Goal: Task Accomplishment & Management: Manage account settings

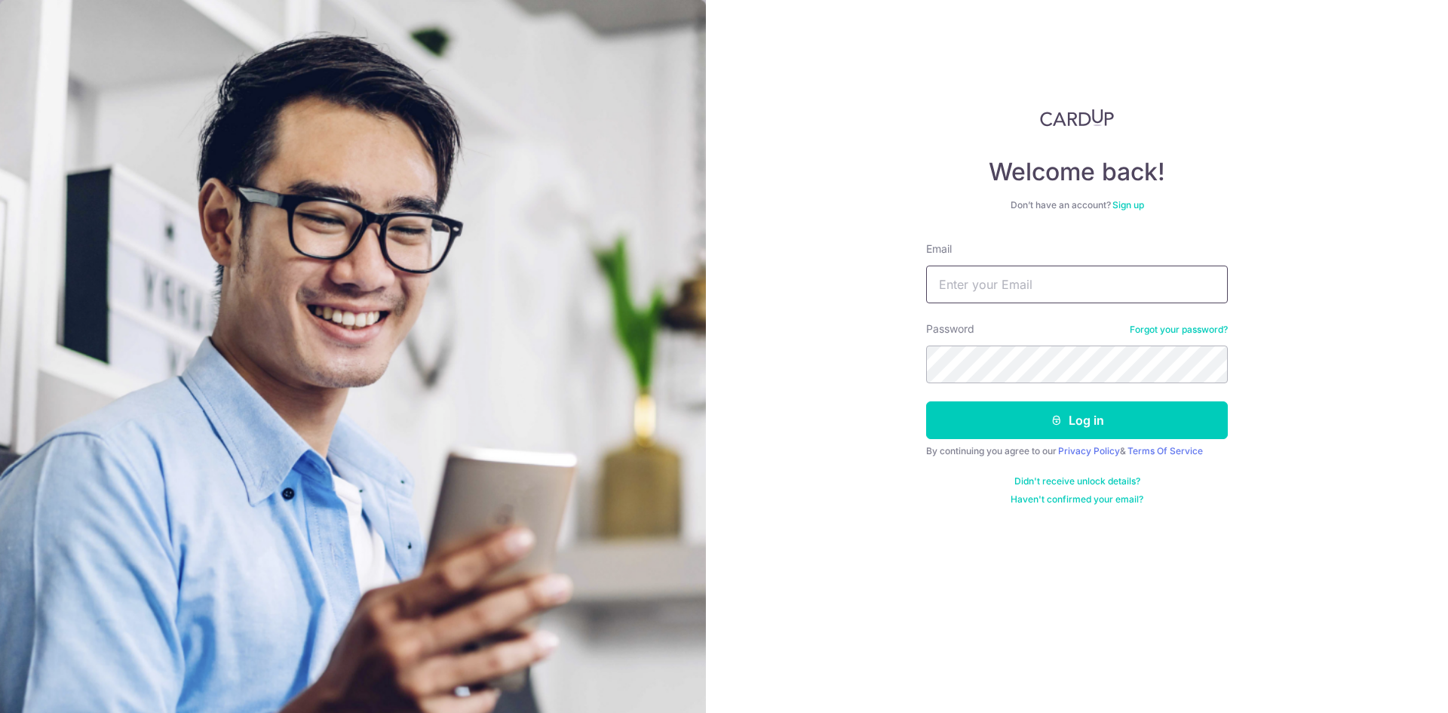
click at [981, 276] on input "Email" at bounding box center [1077, 284] width 302 height 38
type input "[EMAIL_ADDRESS][DOMAIN_NAME]"
click at [926, 401] on button "Log in" at bounding box center [1077, 420] width 302 height 38
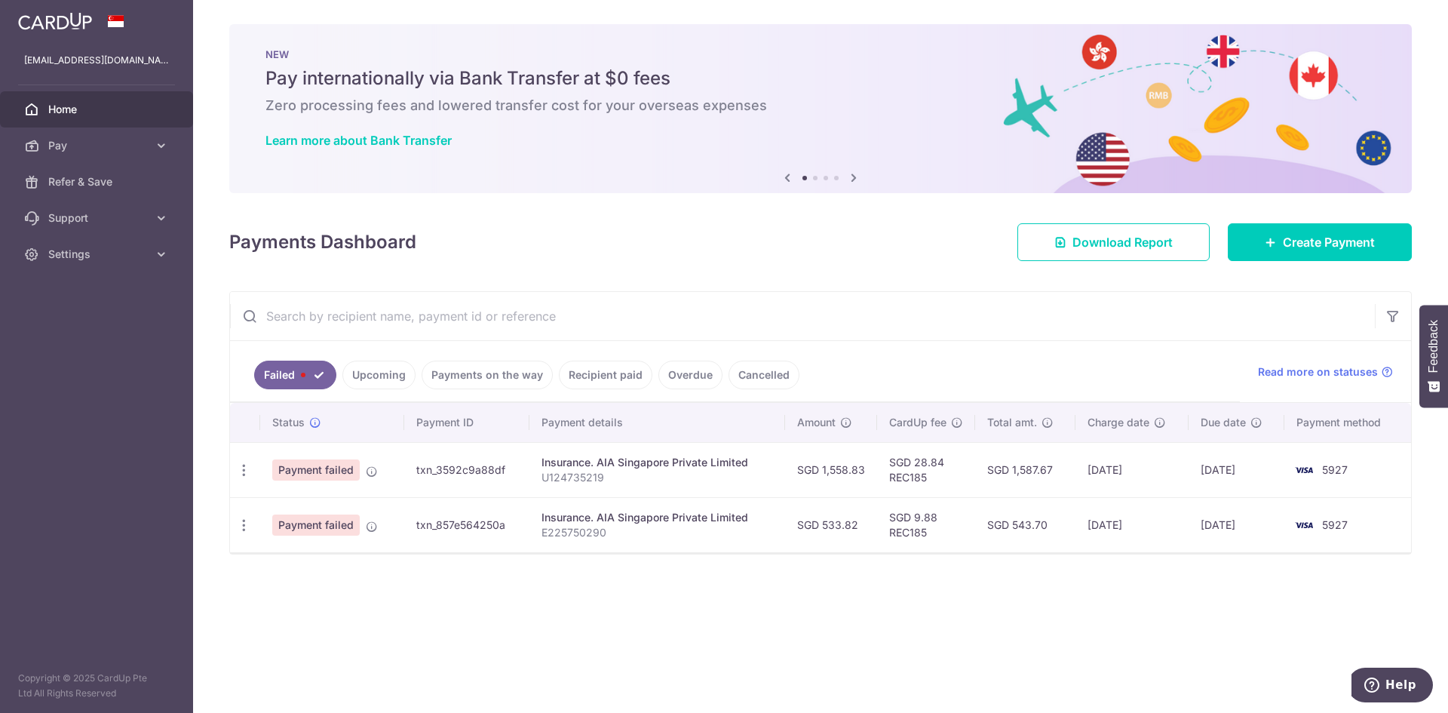
click at [381, 383] on link "Upcoming" at bounding box center [378, 374] width 73 height 29
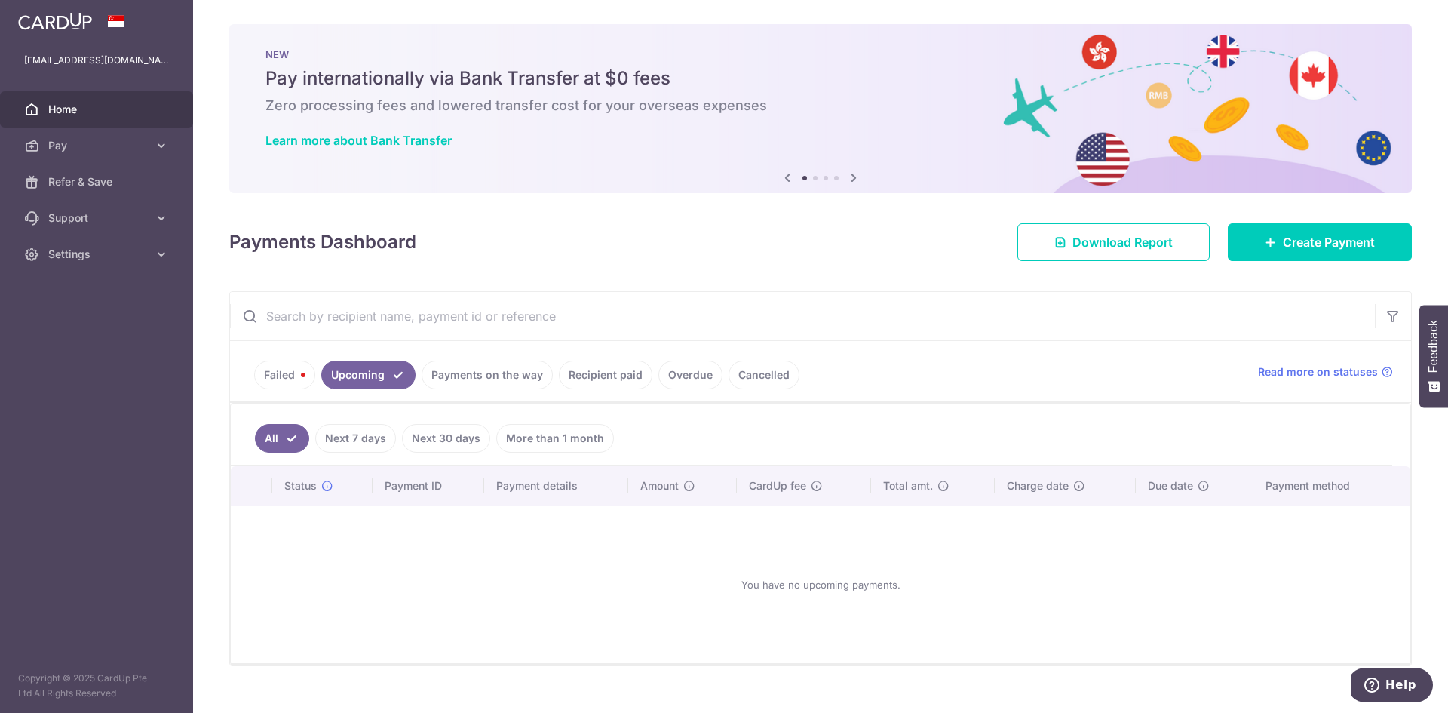
click at [461, 383] on link "Payments on the way" at bounding box center [487, 374] width 131 height 29
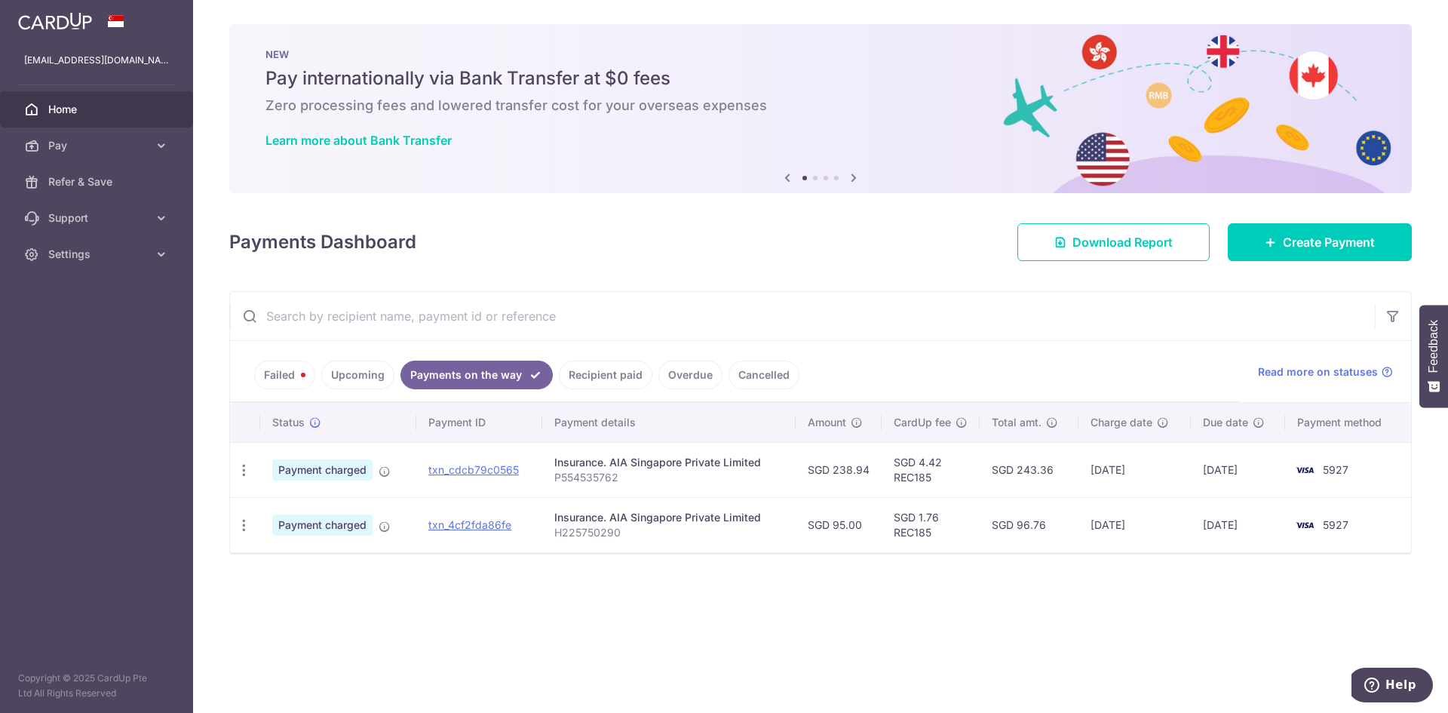
click at [272, 377] on link "Failed" at bounding box center [284, 374] width 61 height 29
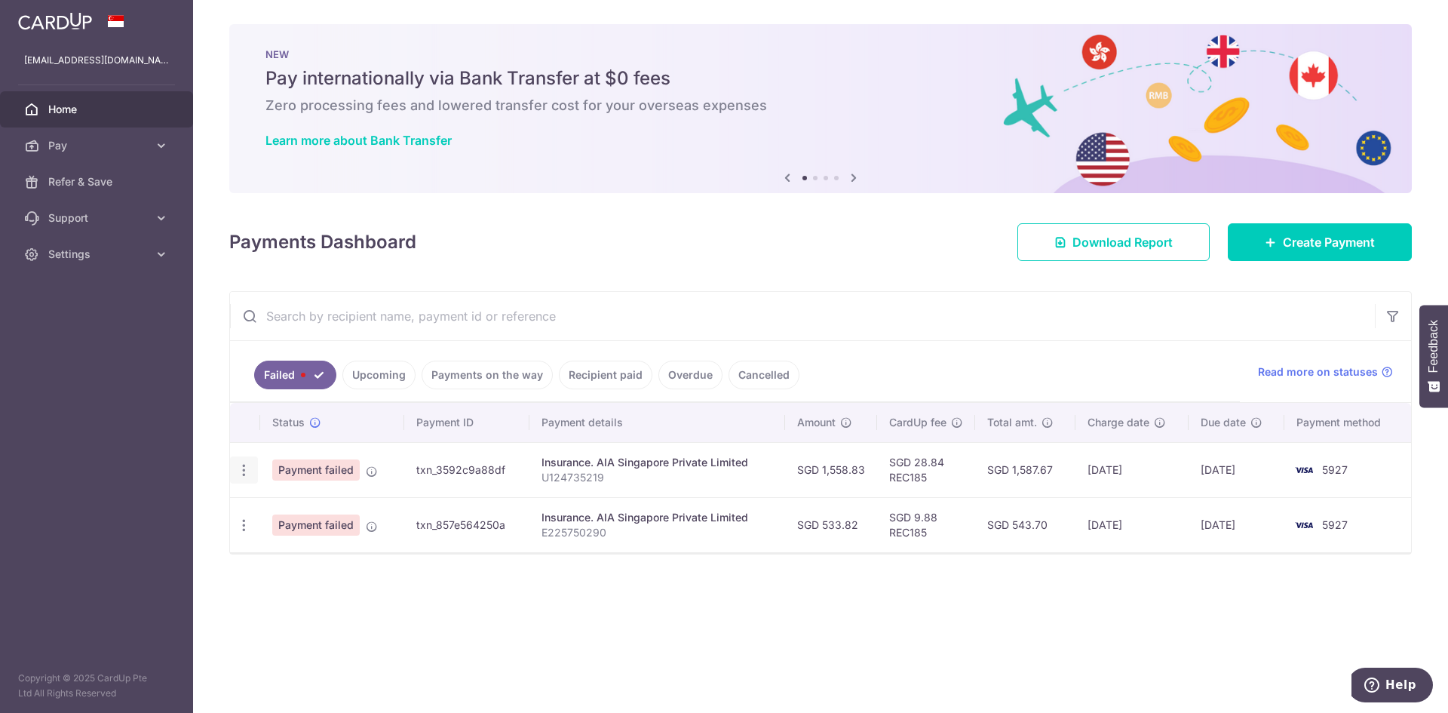
click at [249, 476] on icon "button" at bounding box center [244, 470] width 16 height 16
click at [299, 503] on span "Update payment" at bounding box center [324, 511] width 103 height 18
radio input "true"
type input "1,558.83"
type input "U124735219"
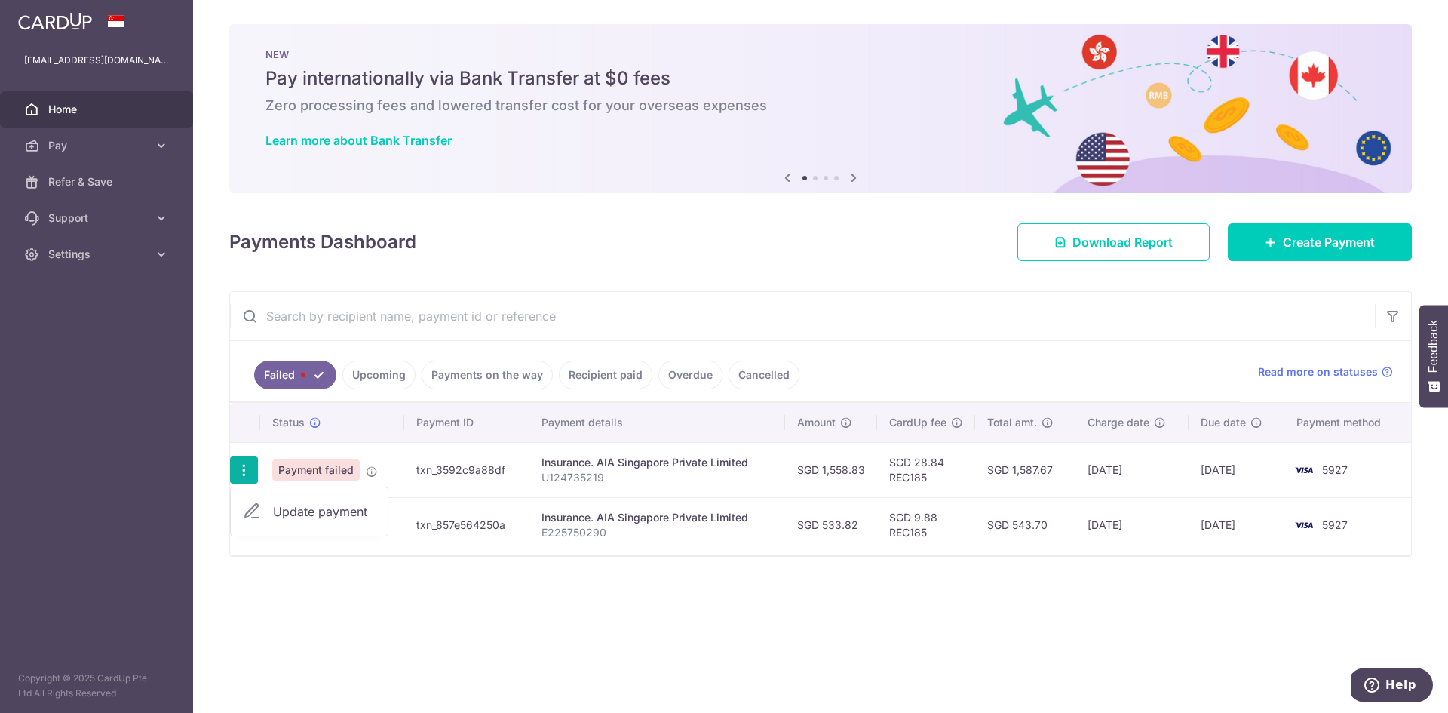
type input "REC185"
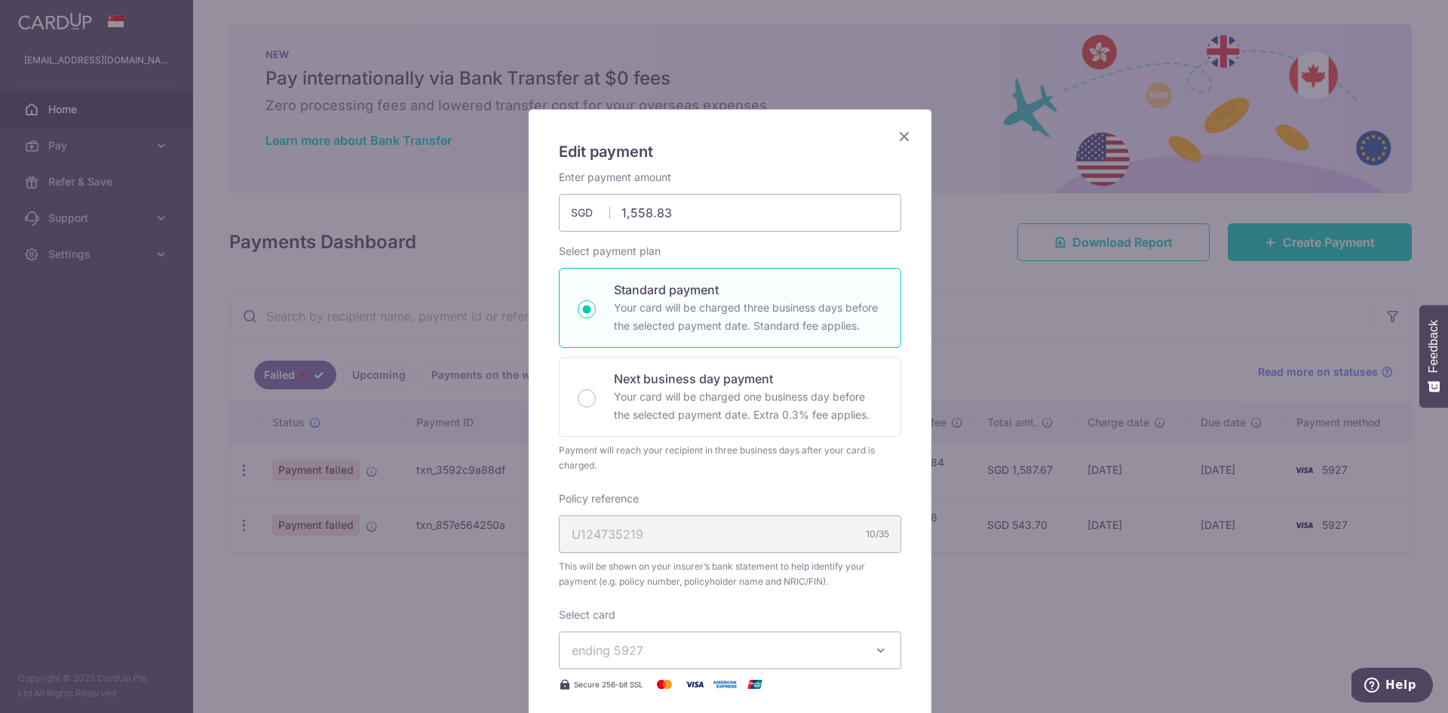
click at [912, 422] on div "Edit payment By clicking apply, you will make changes to all payments to AIA Si…" at bounding box center [730, 610] width 403 height 1002
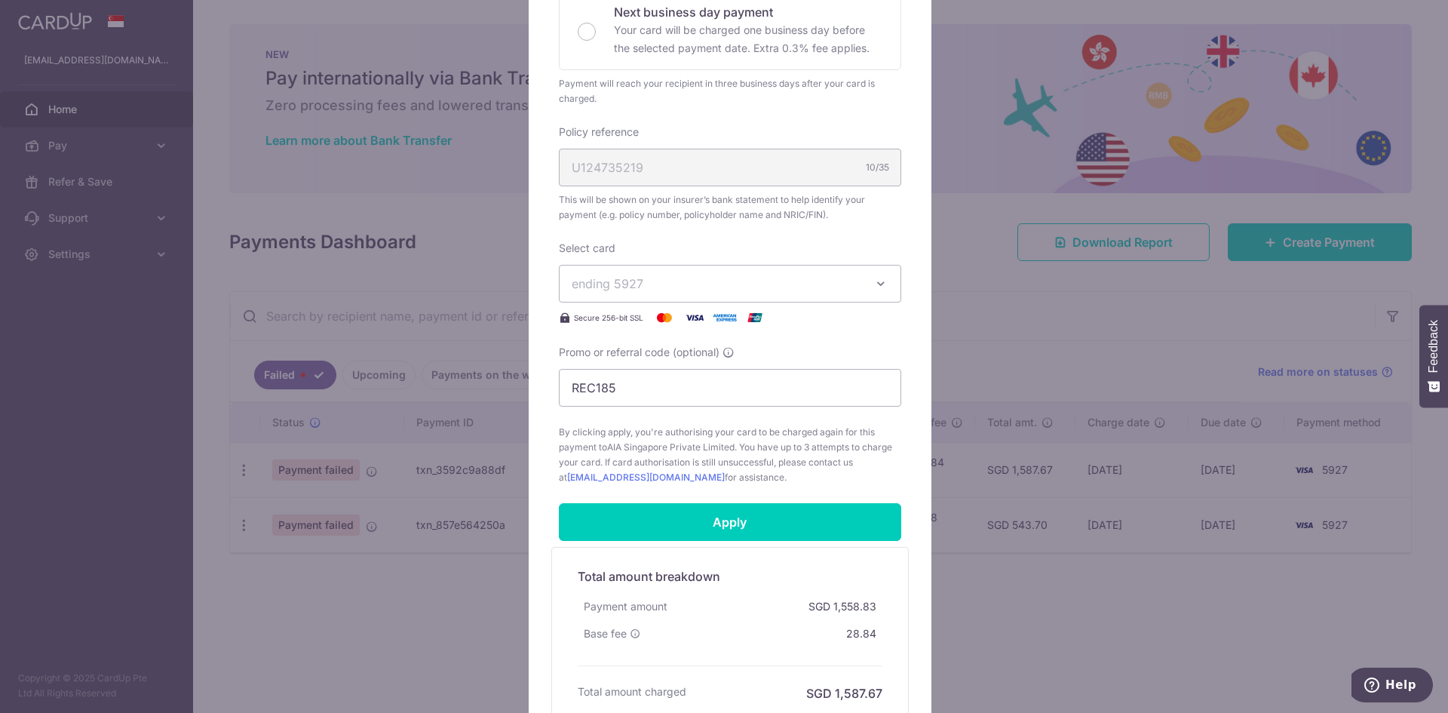
scroll to position [508, 0]
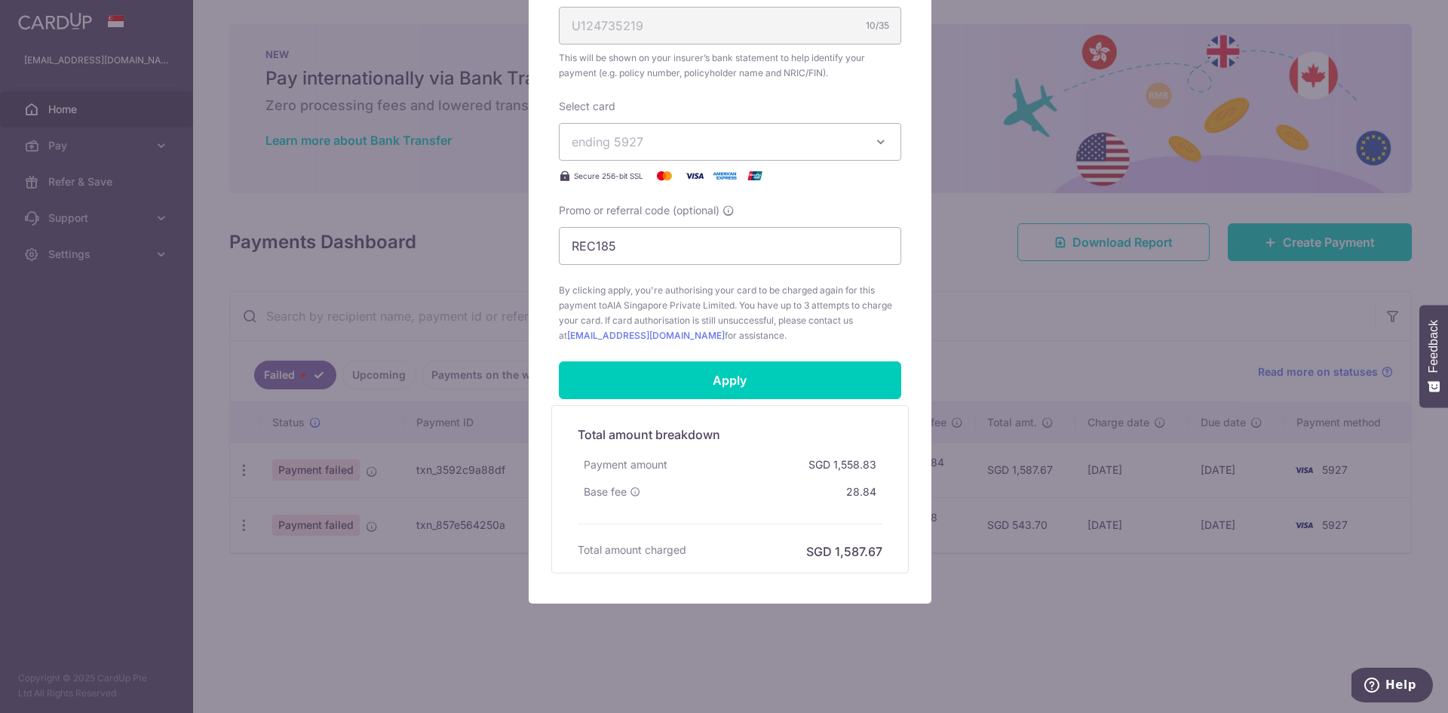
click at [680, 399] on form "By clicking apply, you will make changes to all payments to AIA Singapore Priva…" at bounding box center [730, 117] width 342 height 912
click at [677, 385] on input "Apply" at bounding box center [730, 380] width 342 height 38
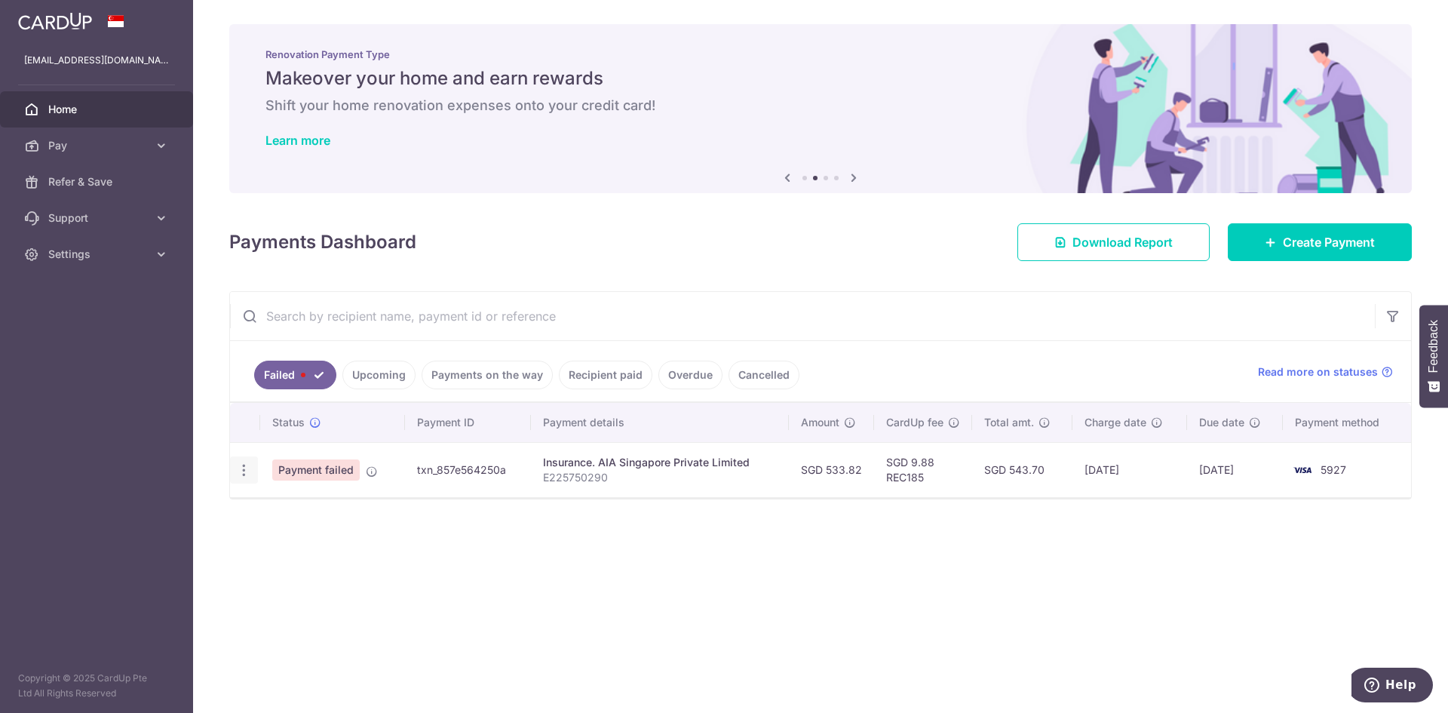
click at [250, 471] on icon "button" at bounding box center [244, 470] width 16 height 16
click at [280, 506] on span "Update payment" at bounding box center [324, 511] width 103 height 18
radio input "true"
type input "533.82"
type input "E225750290"
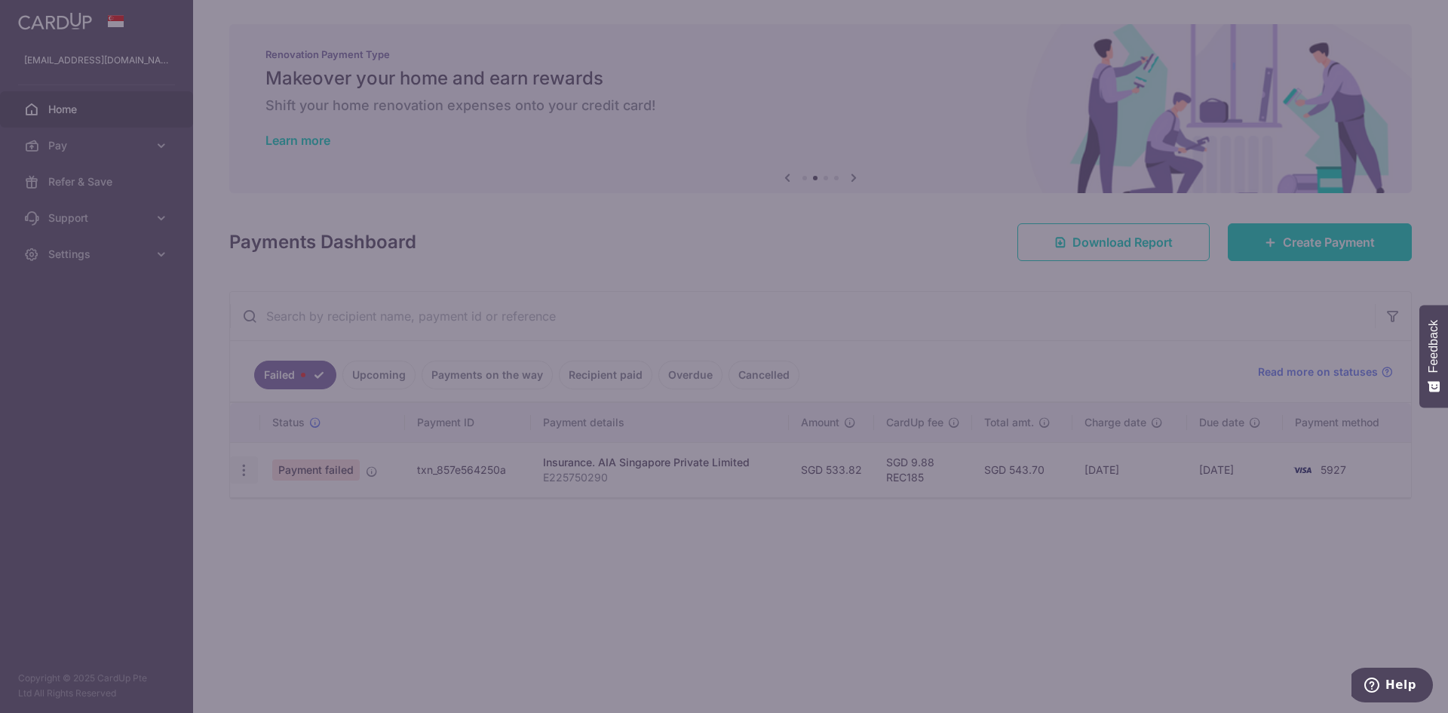
type input "REC185"
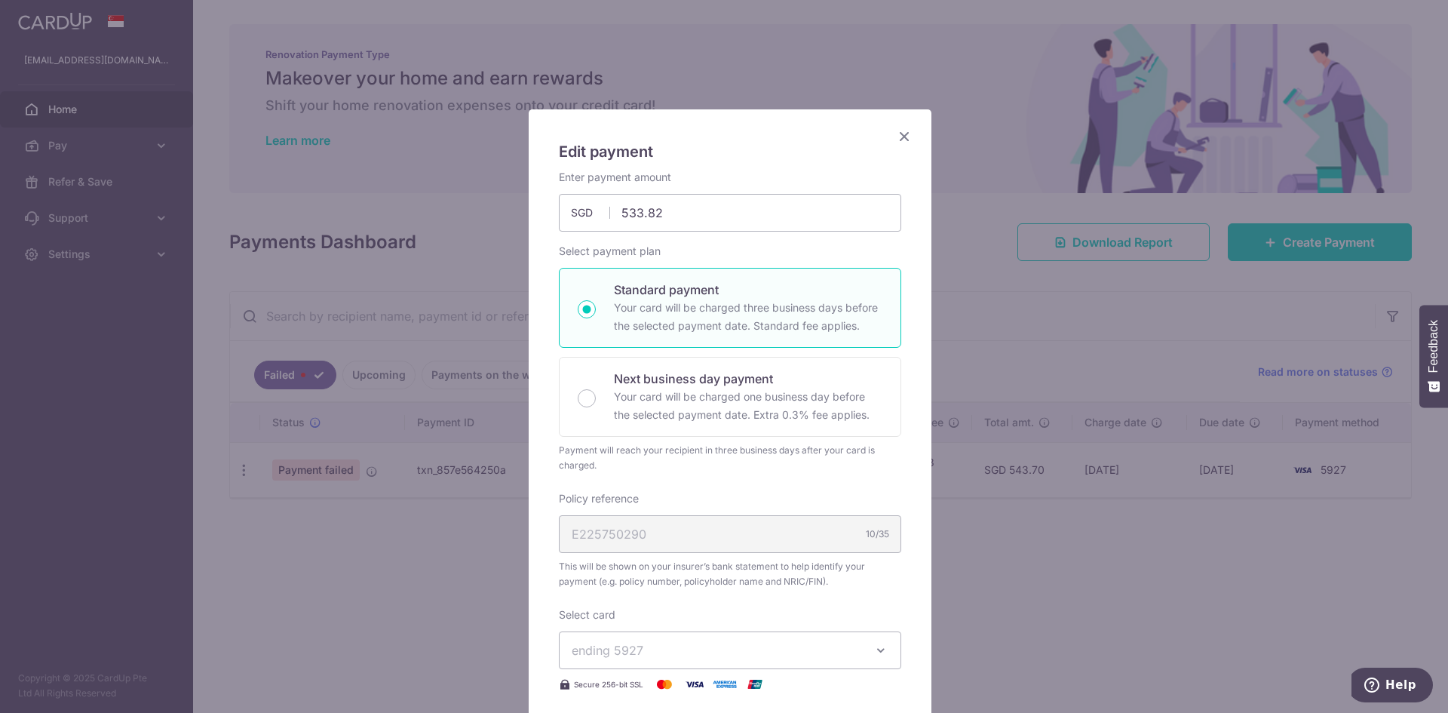
click at [752, 475] on div "Enter payment amount 533.82 533.82 SGD To change the payment amount, please can…" at bounding box center [730, 511] width 342 height 682
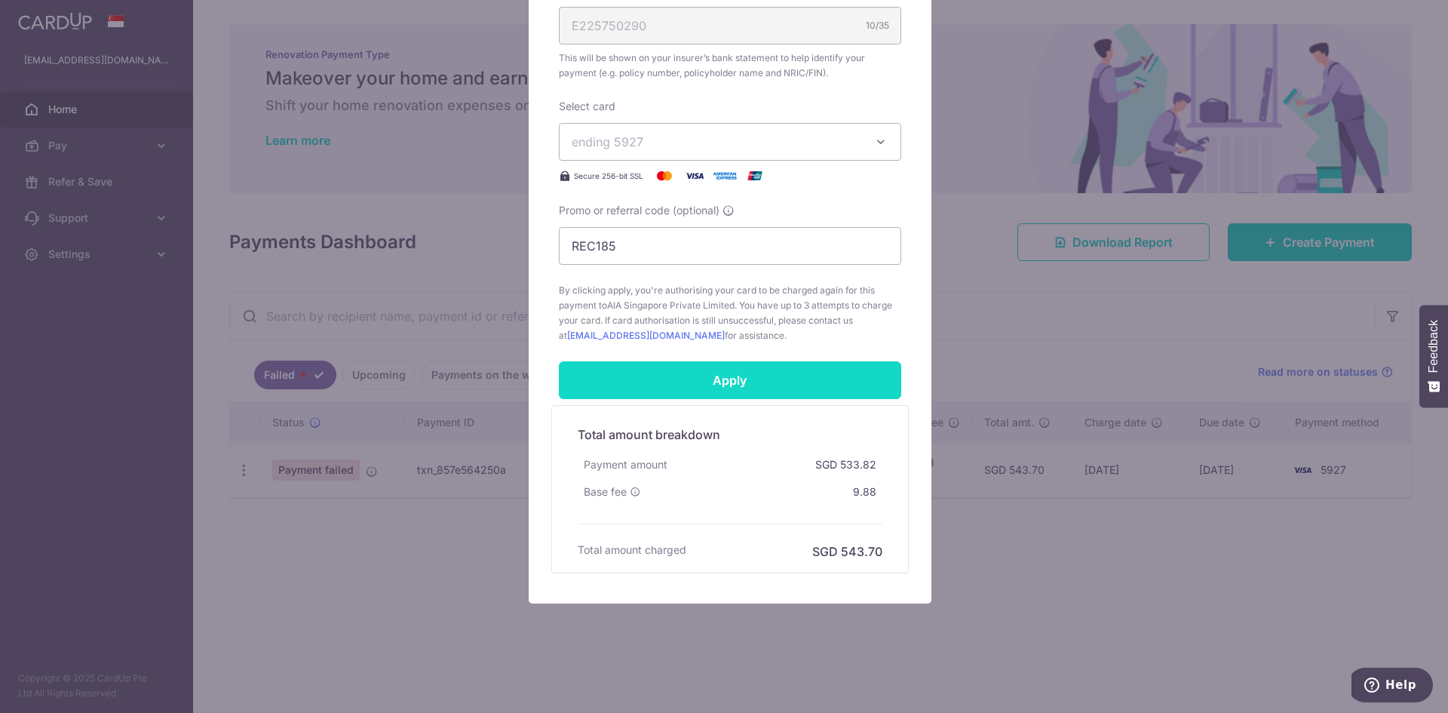
click at [735, 376] on input "Apply" at bounding box center [730, 380] width 342 height 38
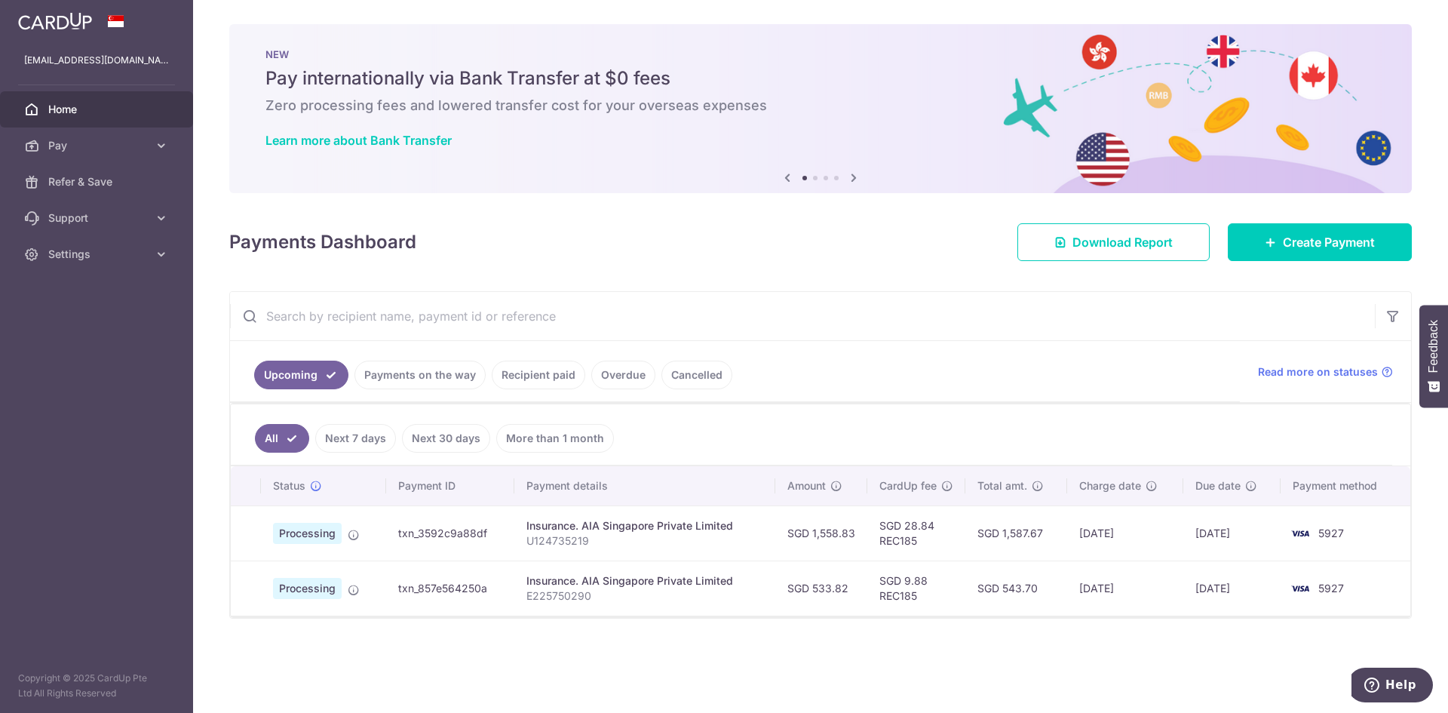
click at [1447, 41] on div "× Pause Schedule Pause all future payments in this series Pause just this one p…" at bounding box center [820, 356] width 1255 height 713
drag, startPoint x: 1447, startPoint y: 41, endPoint x: 1425, endPoint y: 35, distance: 22.7
click at [1425, 35] on div "× Pause Schedule Pause all future payments in this series Pause just this one p…" at bounding box center [820, 356] width 1255 height 713
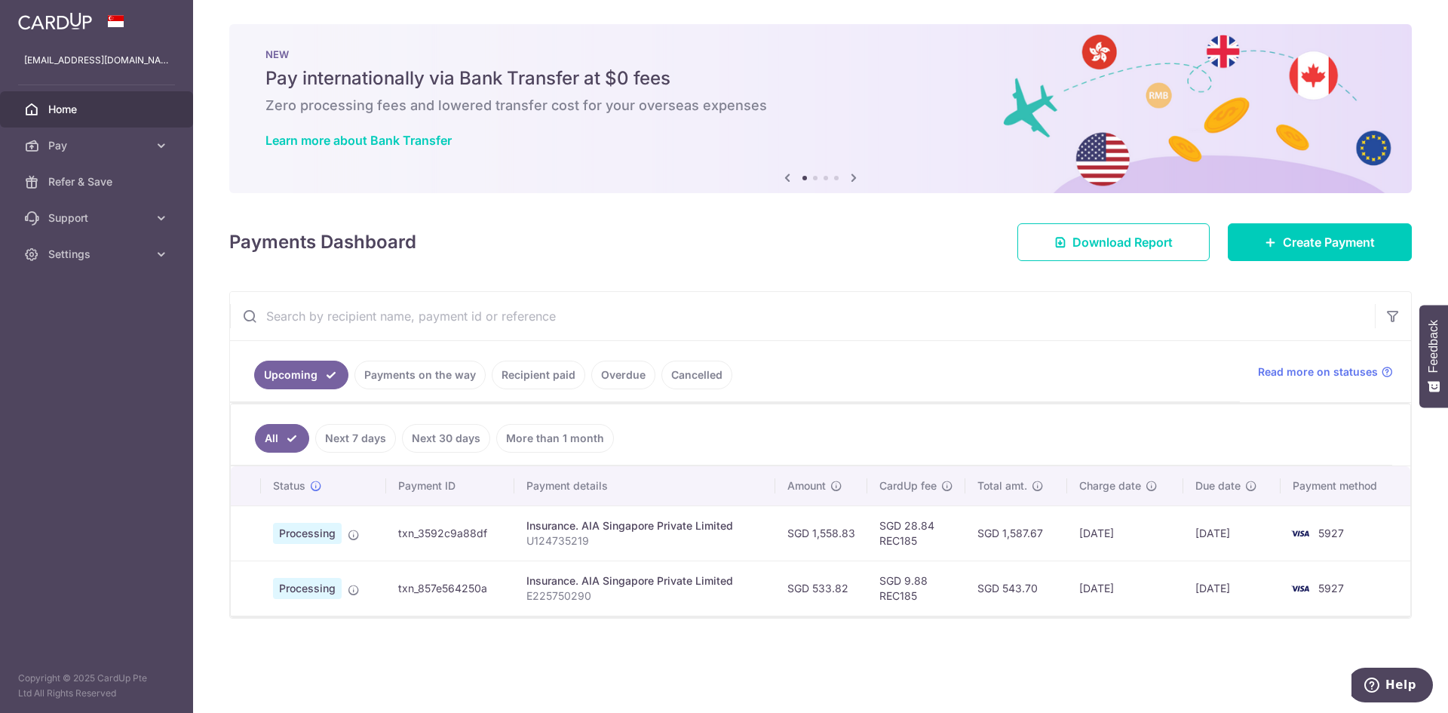
click at [800, 269] on div "× Pause Schedule Pause all future payments in this series Pause just this one p…" at bounding box center [820, 356] width 1255 height 713
click at [84, 251] on span "Settings" at bounding box center [98, 254] width 100 height 15
click at [84, 326] on span "Logout" at bounding box center [98, 326] width 100 height 15
